Goal: Transaction & Acquisition: Purchase product/service

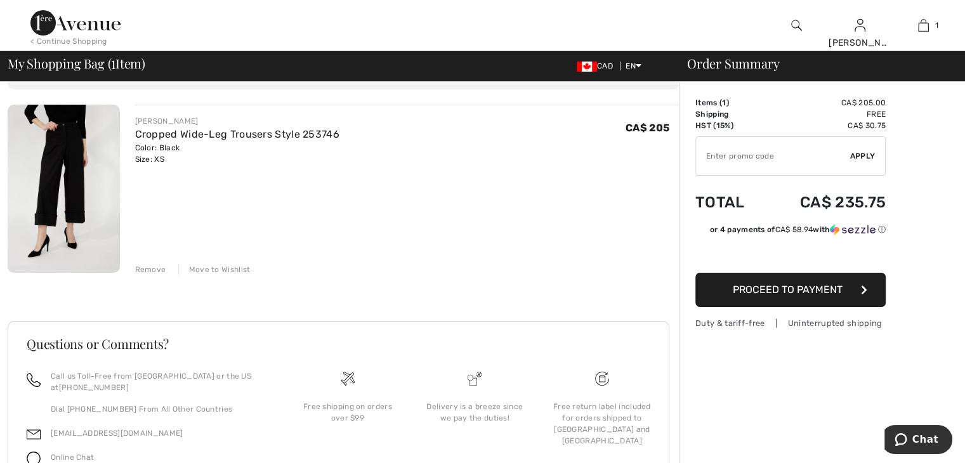
scroll to position [101, 0]
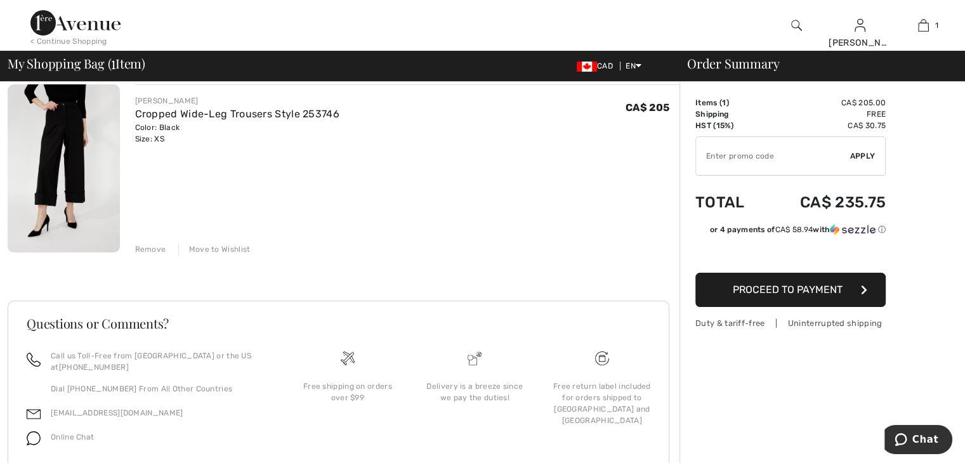
click at [230, 247] on div "Move to Wishlist" at bounding box center [214, 249] width 72 height 11
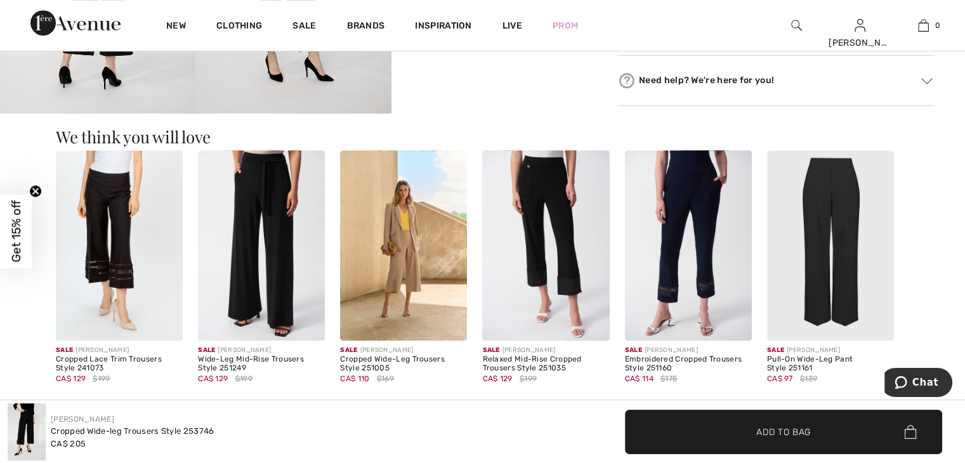
scroll to position [698, 0]
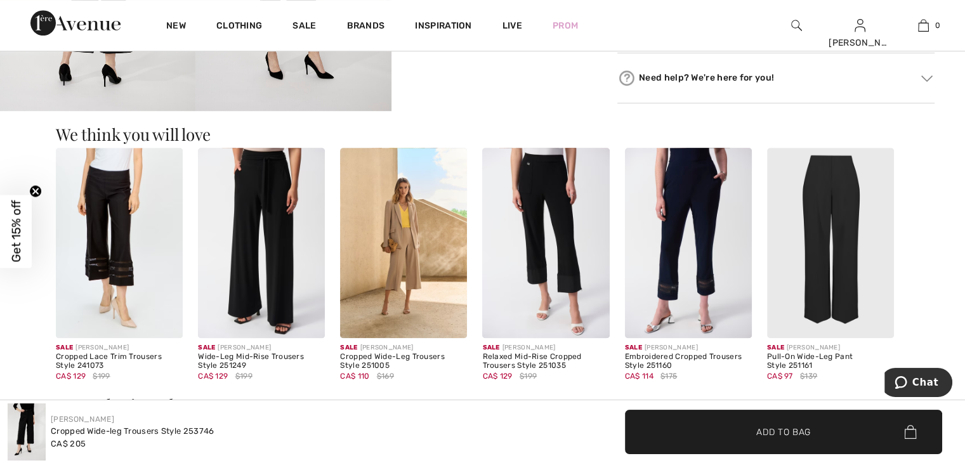
click at [831, 311] on img at bounding box center [830, 243] width 127 height 190
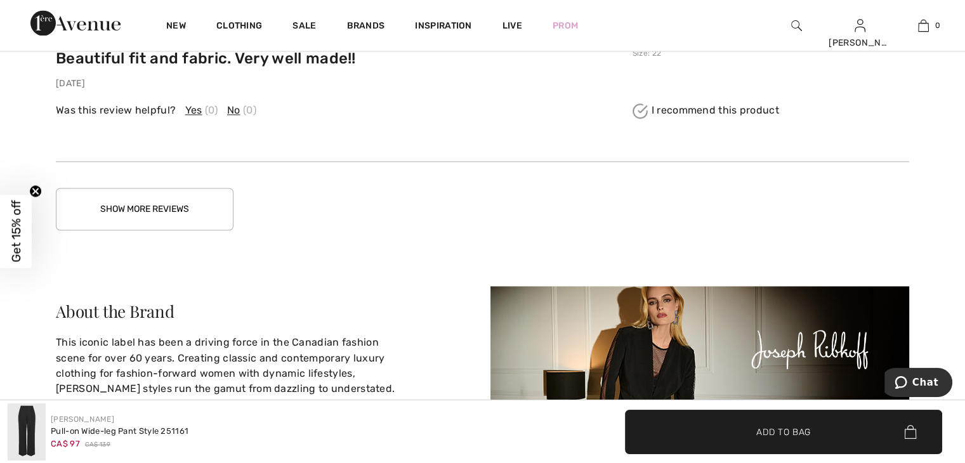
scroll to position [1978, 0]
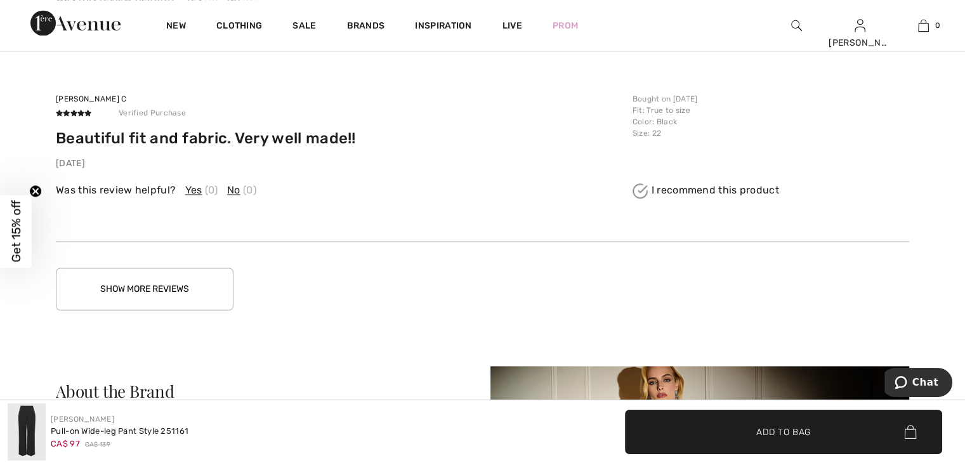
click at [168, 310] on button "Show More Reviews" at bounding box center [145, 289] width 178 height 42
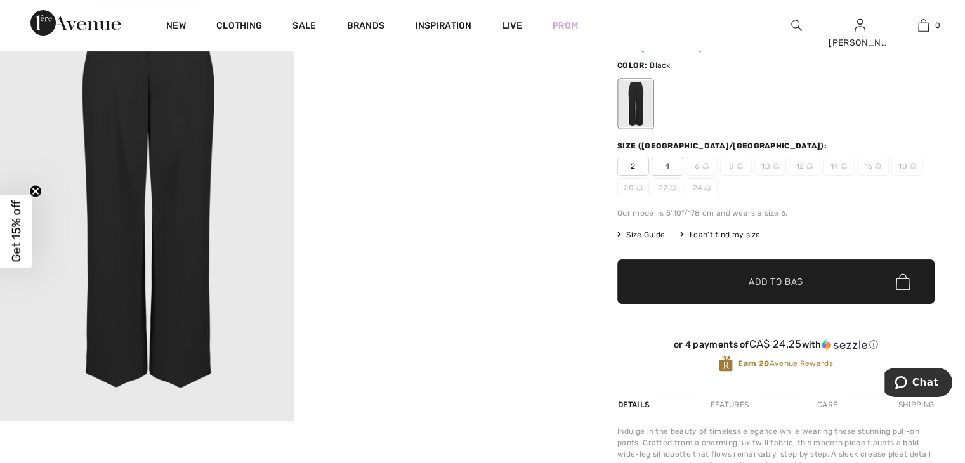
scroll to position [0, 0]
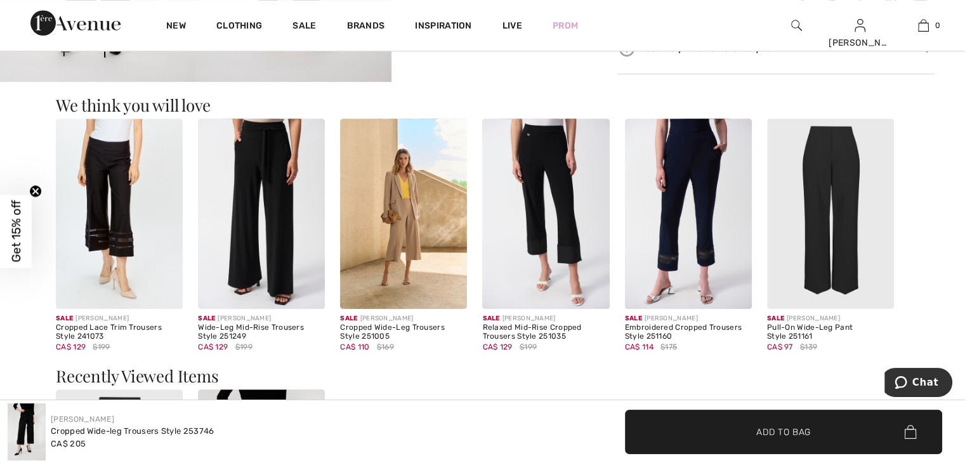
scroll to position [740, 0]
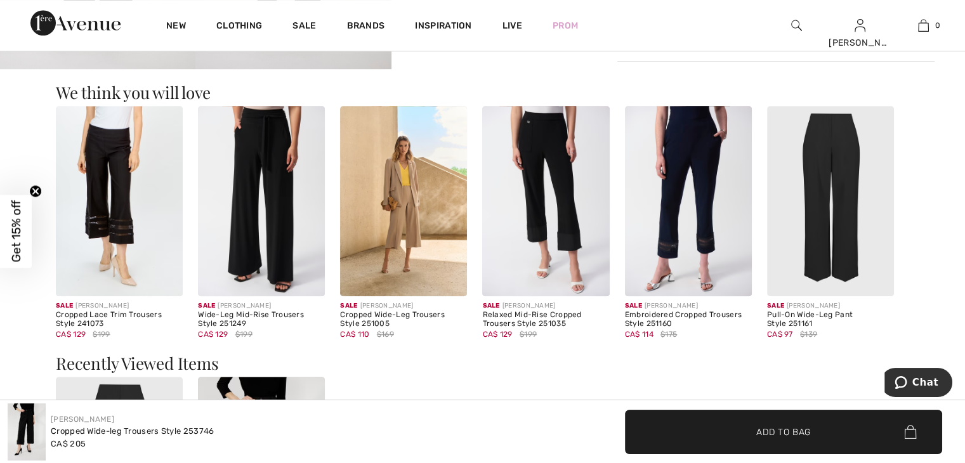
click at [539, 269] on img at bounding box center [545, 201] width 127 height 190
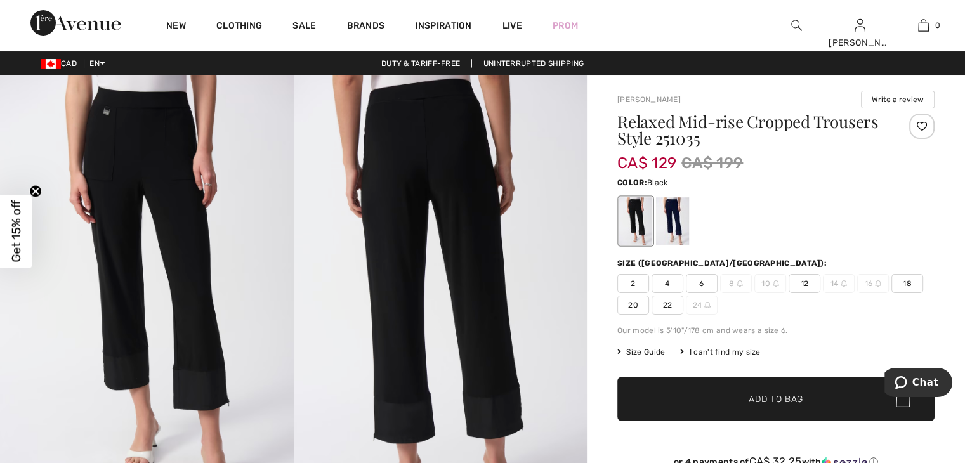
click at [155, 266] on img at bounding box center [147, 295] width 294 height 440
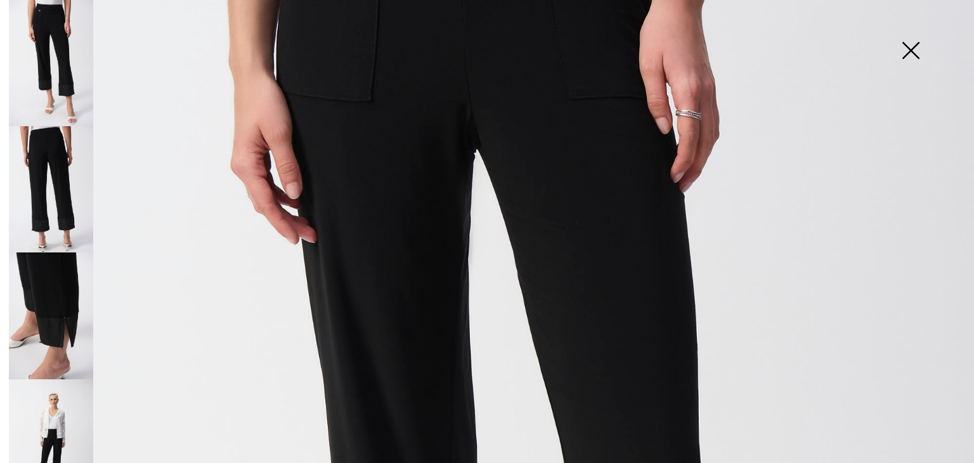
scroll to position [3, 0]
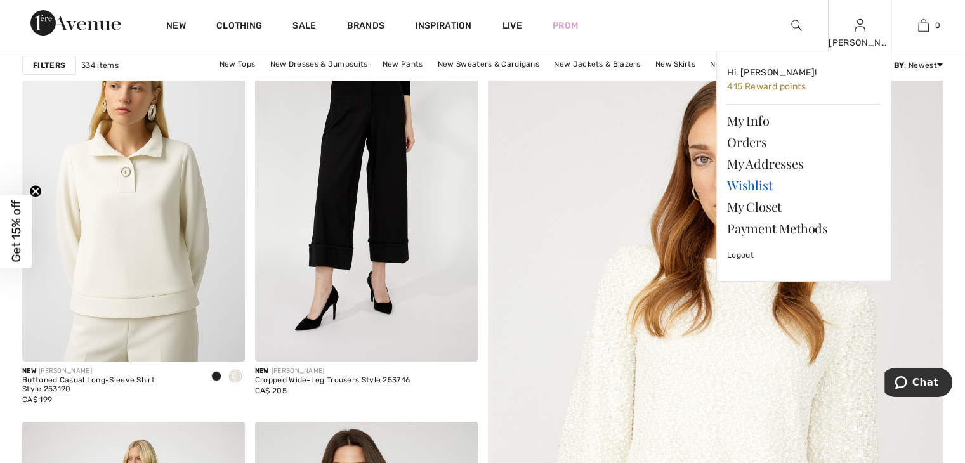
click at [757, 186] on link "Wishlist" at bounding box center [803, 185] width 153 height 22
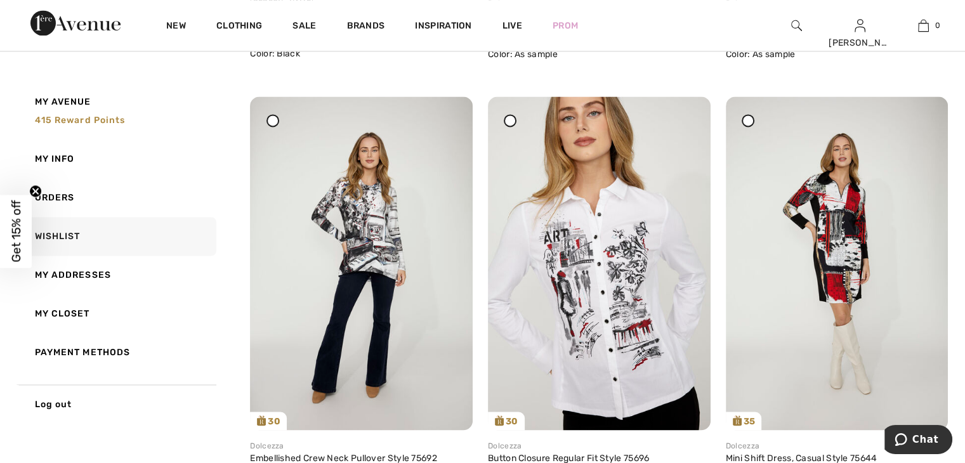
scroll to position [1497, 0]
